Goal: Task Accomplishment & Management: Complete application form

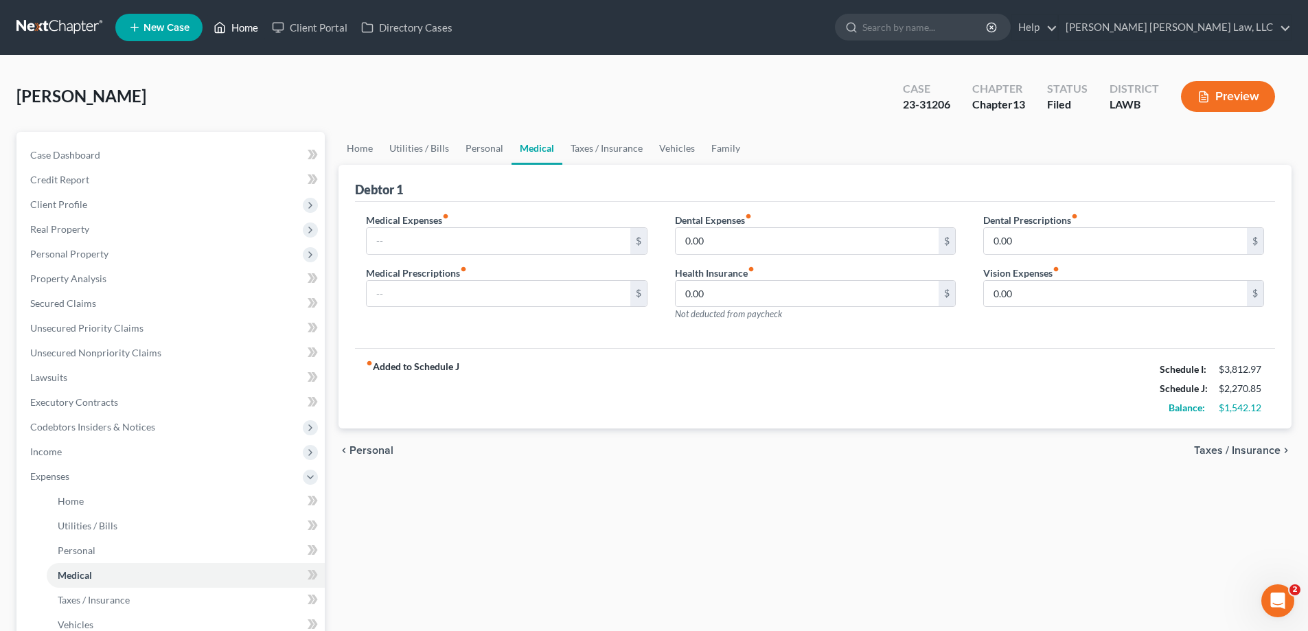
click at [245, 32] on link "Home" at bounding box center [236, 27] width 58 height 25
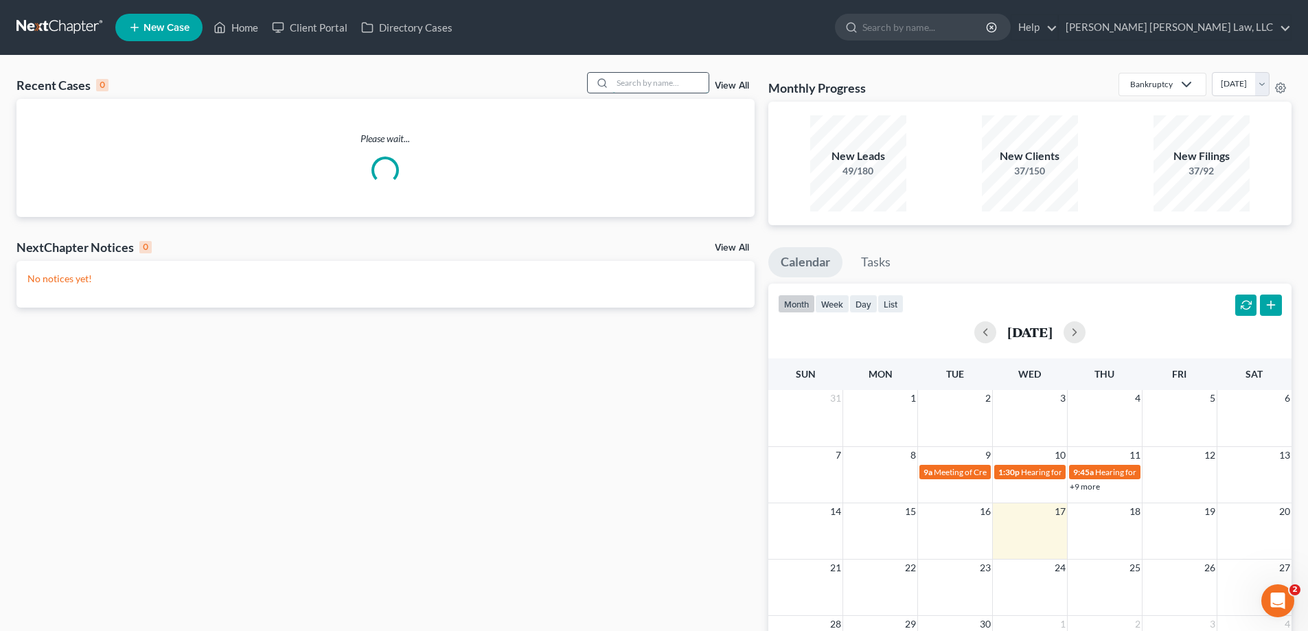
click at [661, 80] on input "search" at bounding box center [660, 83] width 96 height 20
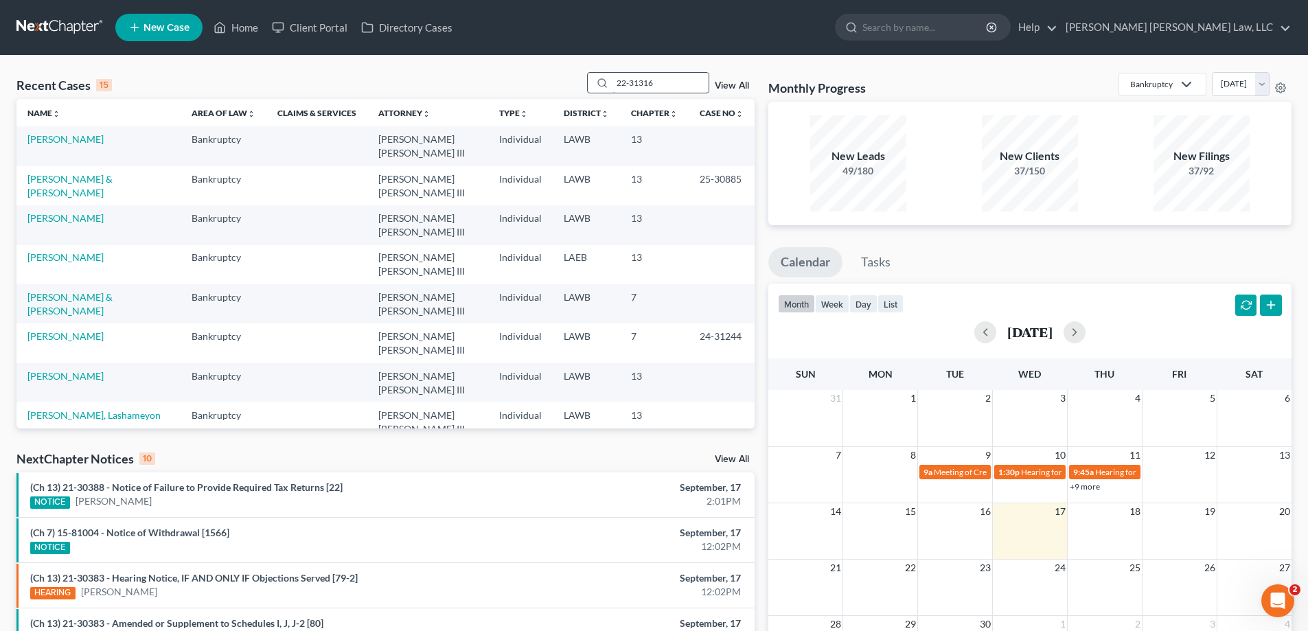
type input "22-31316"
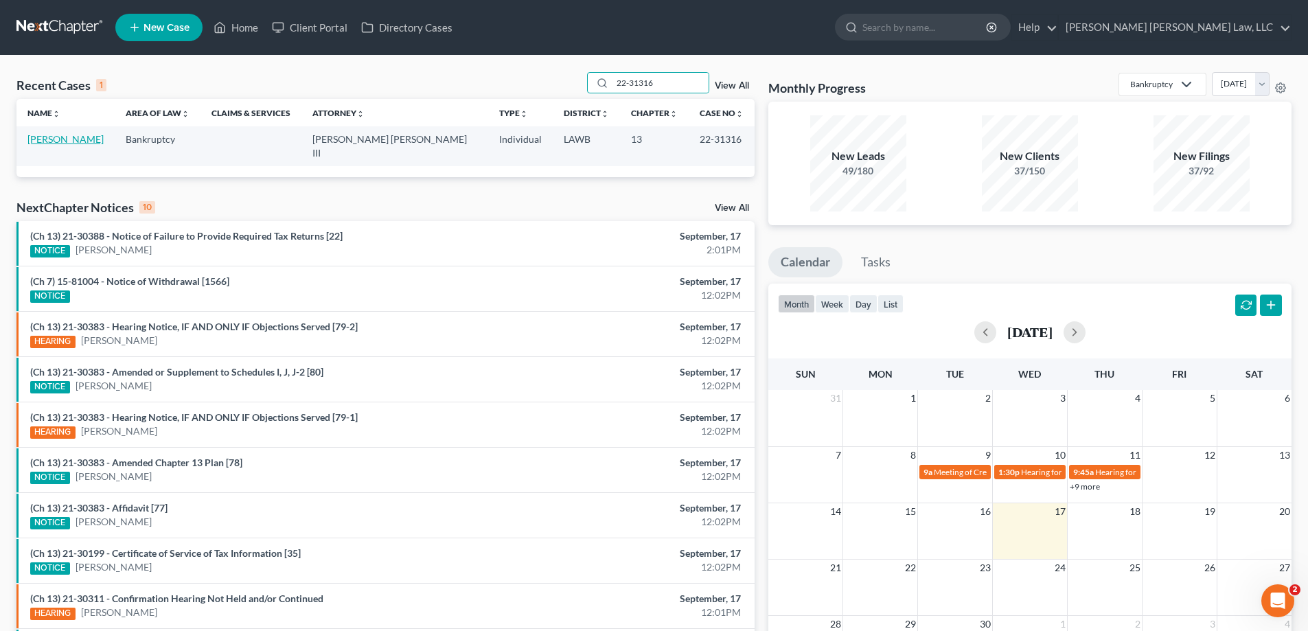
click at [49, 135] on link "[PERSON_NAME]" at bounding box center [65, 139] width 76 height 12
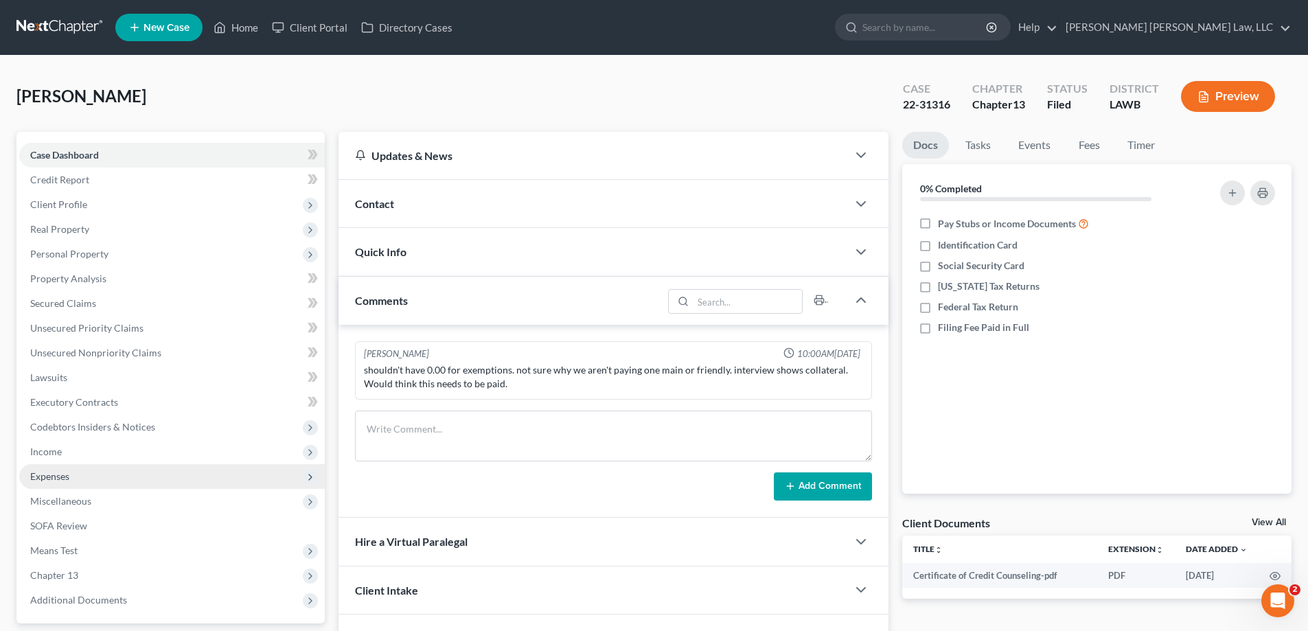
click at [97, 484] on span "Expenses" at bounding box center [172, 476] width 306 height 25
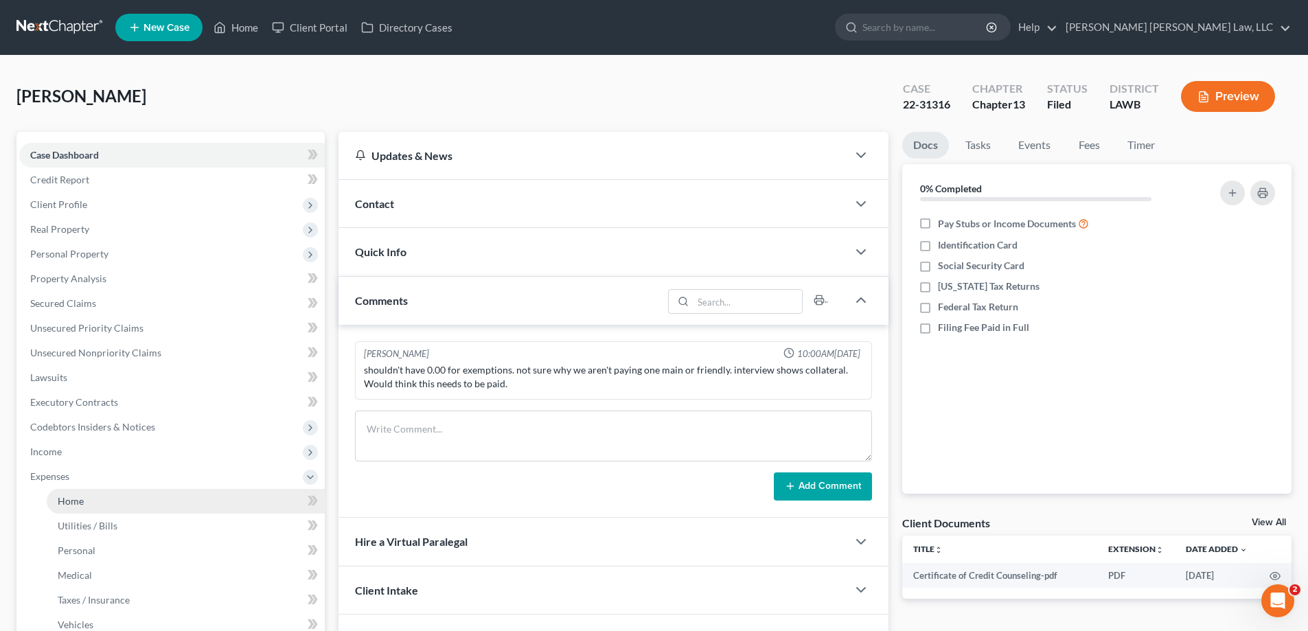
click at [102, 490] on link "Home" at bounding box center [186, 501] width 278 height 25
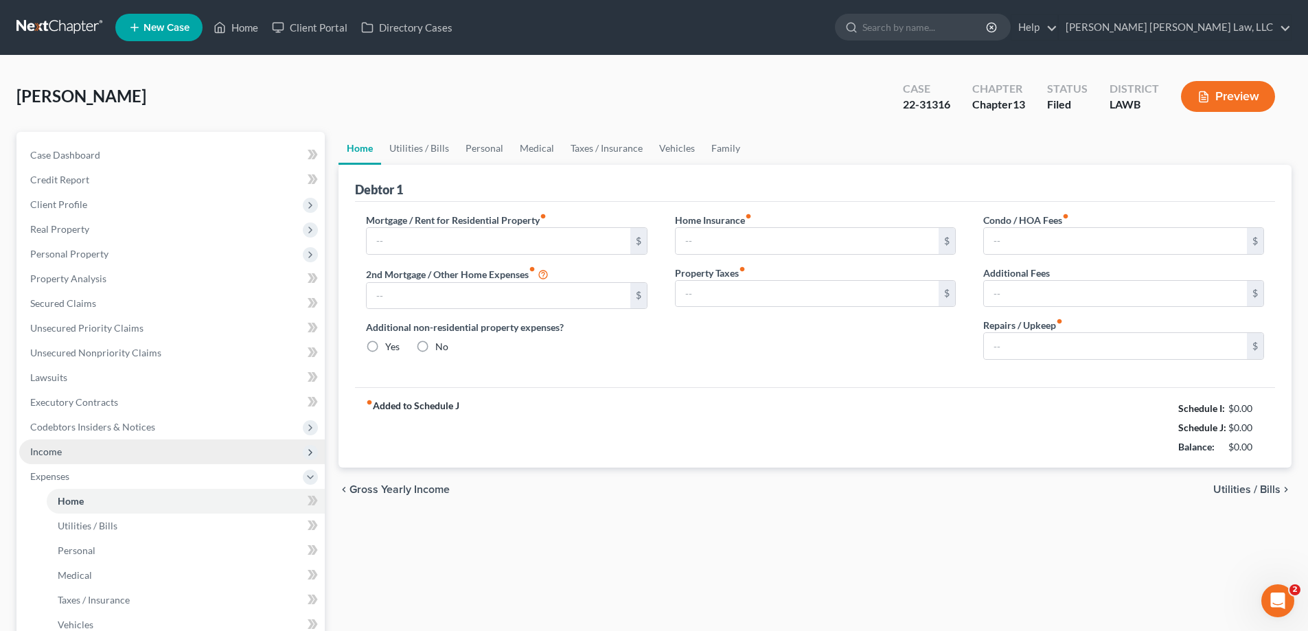
type input "150.00"
type input "0.00"
radio input "true"
type input "0.00"
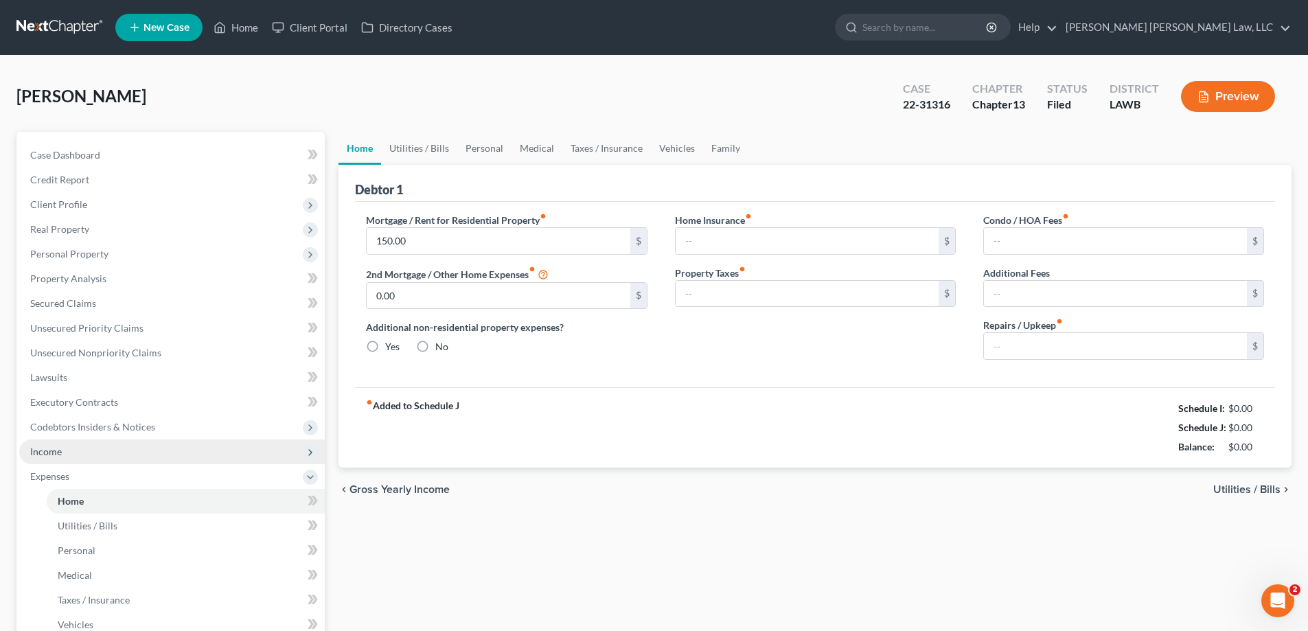
type input "0.00"
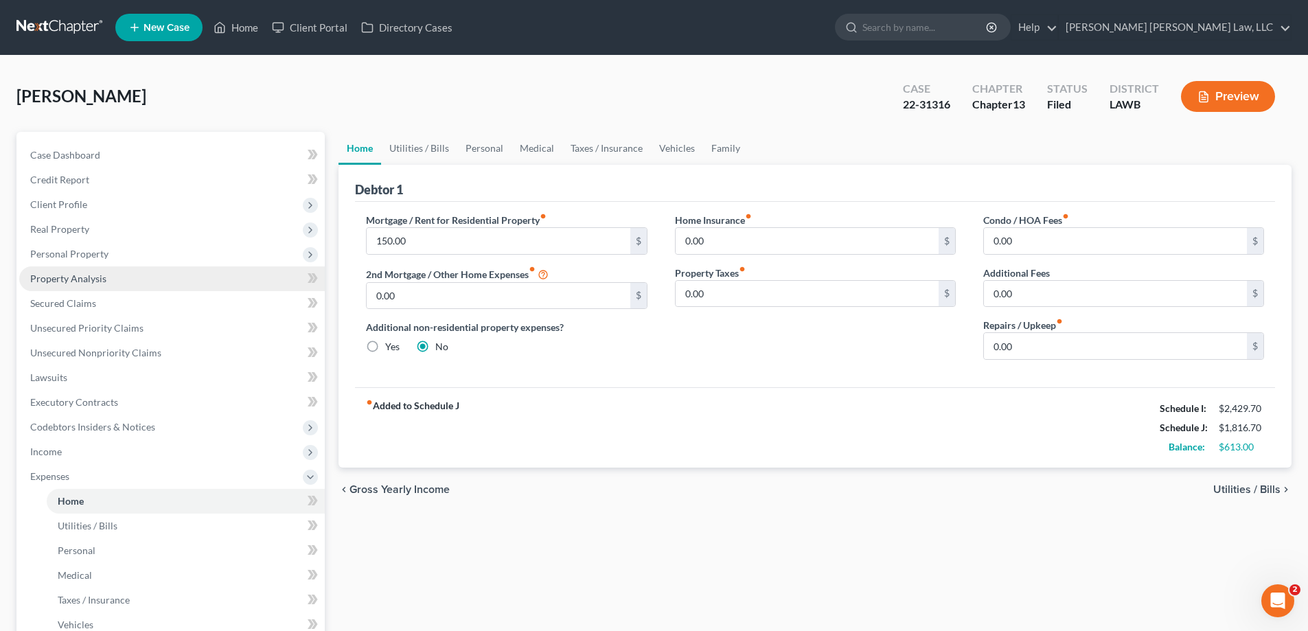
click at [89, 271] on link "Property Analysis" at bounding box center [172, 278] width 306 height 25
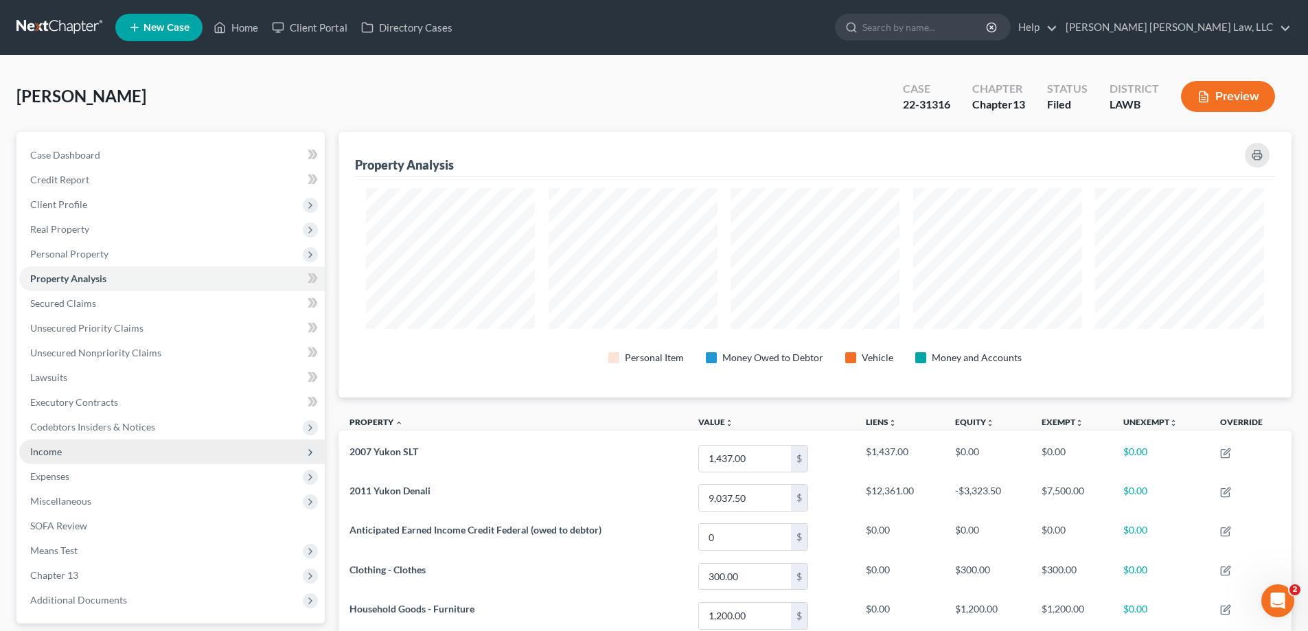
click at [79, 455] on span "Income" at bounding box center [172, 451] width 306 height 25
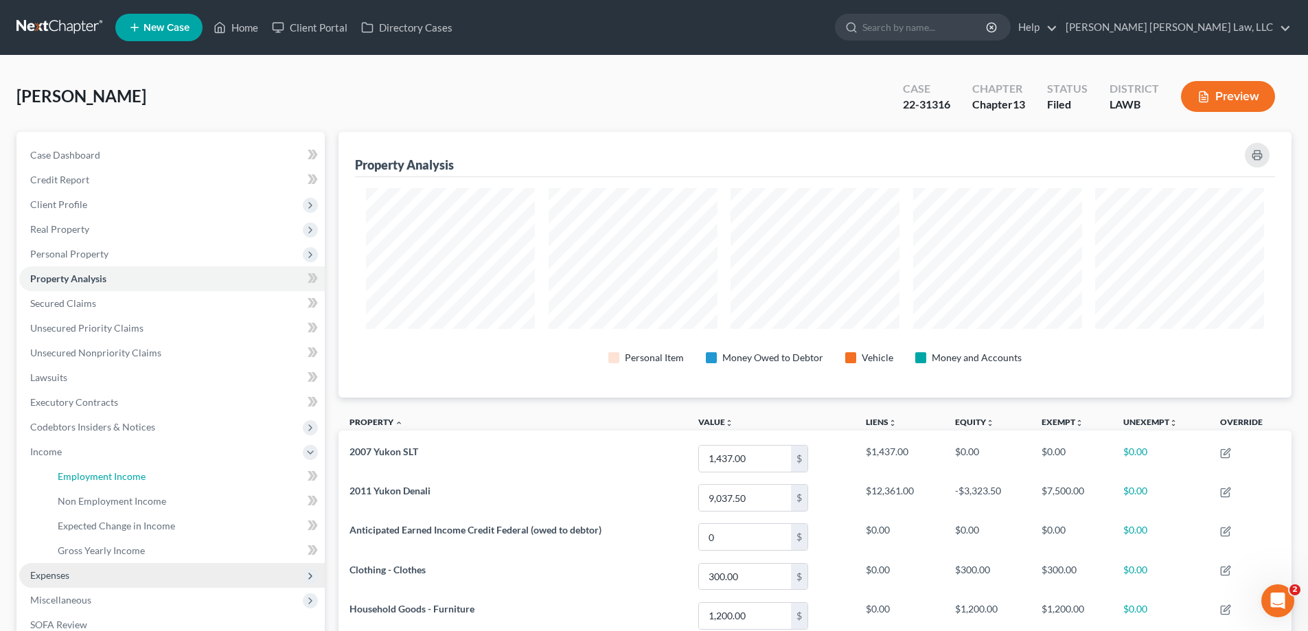
click at [82, 465] on link "Employment Income" at bounding box center [186, 476] width 278 height 25
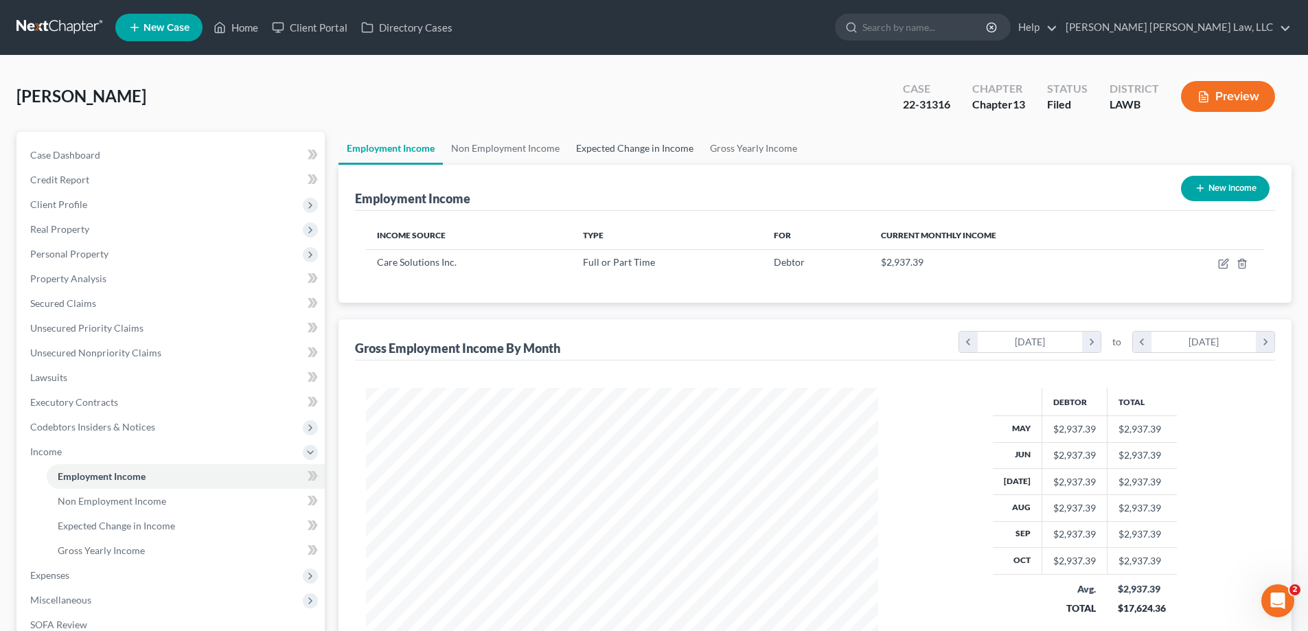
scroll to position [256, 540]
click at [490, 150] on link "Non Employment Income" at bounding box center [505, 148] width 125 height 33
